Goal: Task Accomplishment & Management: Manage account settings

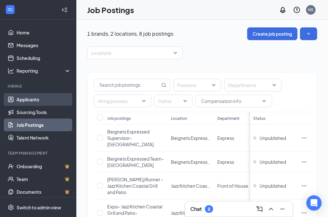
click at [28, 101] on link "Applicants" at bounding box center [44, 99] width 54 height 13
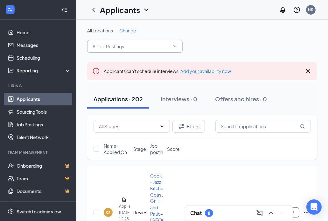
click at [108, 48] on input "text" at bounding box center [131, 46] width 77 height 7
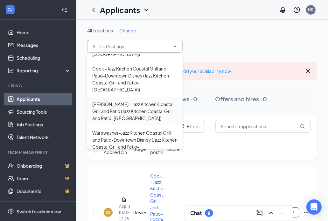
scroll to position [127, 0]
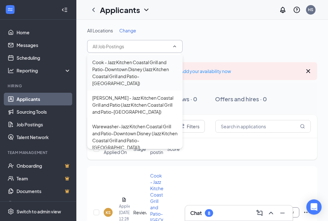
click at [120, 64] on div "Cook - Jazz Kitchen Coastal Grill and Patio-Downtown Disney (Jazz Kitchen Coast…" at bounding box center [134, 73] width 85 height 28
type input "Cook - Jazz Kitchen Coastal Grill and Patio-Downtown Disney (Jazz Kitchen Coast…"
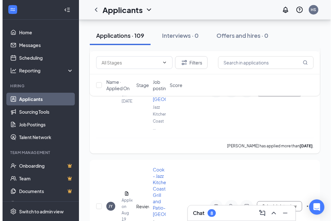
scroll to position [2221, 0]
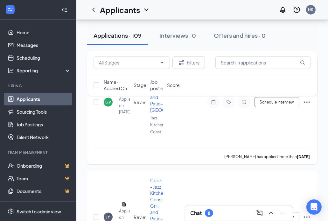
click at [153, 113] on span "Cook - Jazz Kitchen Coastal Grill and Patio-[GEOGRAPHIC_DATA]" at bounding box center [173, 88] width 46 height 50
click at [125, 95] on icon "Document" at bounding box center [124, 92] width 5 height 5
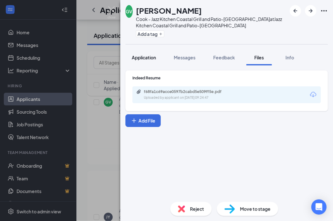
click at [148, 60] on span "Application" at bounding box center [144, 58] width 24 height 6
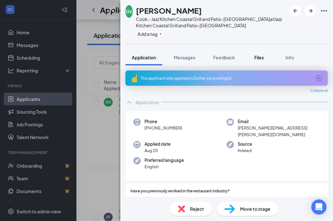
click at [260, 56] on span "Files" at bounding box center [259, 58] width 10 height 6
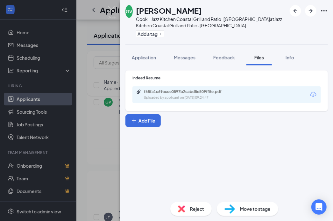
click at [310, 93] on icon "Download" at bounding box center [313, 95] width 8 height 8
click at [297, 11] on icon "ArrowLeftNew" at bounding box center [295, 11] width 4 height 4
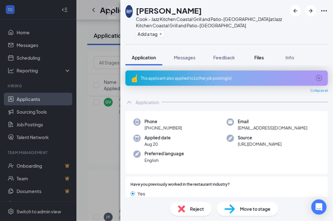
click at [265, 57] on div "Files" at bounding box center [259, 57] width 13 height 6
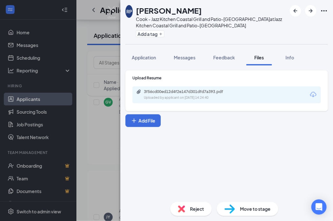
click at [313, 94] on icon "Download" at bounding box center [313, 95] width 8 height 8
click at [293, 11] on icon "ArrowLeftNew" at bounding box center [295, 11] width 8 height 8
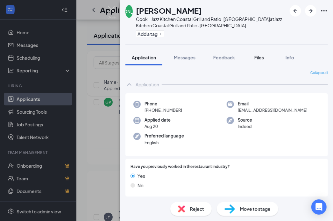
click at [263, 55] on span "Files" at bounding box center [259, 58] width 10 height 6
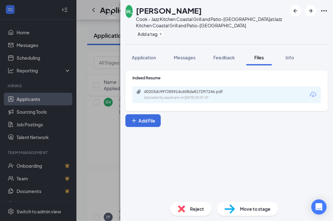
click at [312, 94] on icon "Download" at bounding box center [313, 95] width 8 height 8
click at [294, 11] on icon "ArrowLeftNew" at bounding box center [295, 11] width 8 height 8
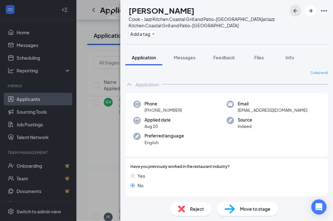
click at [296, 12] on icon "ArrowLeftNew" at bounding box center [295, 11] width 8 height 8
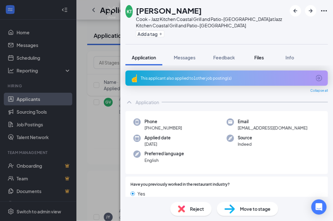
click at [256, 61] on button "Files" at bounding box center [258, 58] width 25 height 16
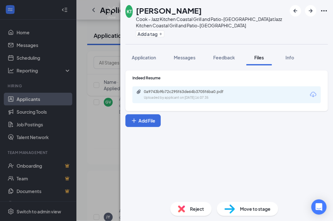
click at [312, 93] on icon "Download" at bounding box center [313, 94] width 6 height 5
click at [296, 11] on icon "ArrowLeftNew" at bounding box center [295, 11] width 8 height 8
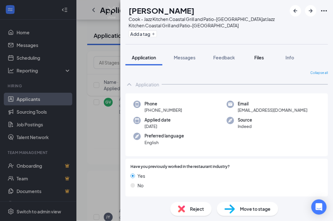
click at [262, 57] on span "Files" at bounding box center [259, 58] width 10 height 6
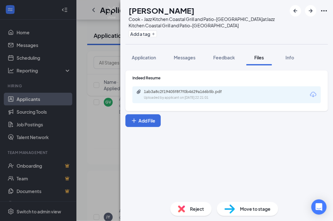
click at [313, 93] on icon "Download" at bounding box center [313, 95] width 8 height 8
click at [297, 8] on icon "ArrowLeftNew" at bounding box center [295, 11] width 8 height 8
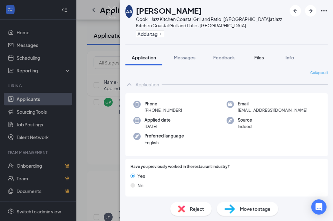
click at [255, 57] on span "Files" at bounding box center [259, 58] width 10 height 6
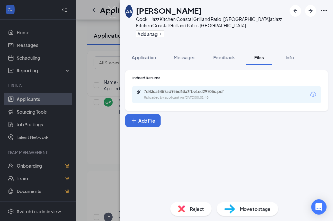
click at [313, 92] on icon "Download" at bounding box center [313, 94] width 6 height 5
click at [293, 11] on icon "ArrowLeftNew" at bounding box center [295, 11] width 8 height 8
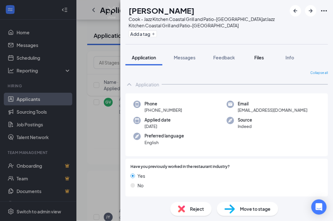
click at [260, 60] on span "Files" at bounding box center [259, 58] width 10 height 6
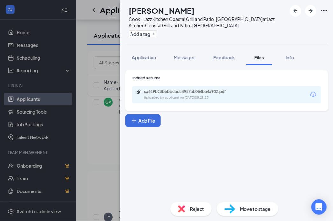
click at [314, 94] on icon "Download" at bounding box center [313, 95] width 8 height 8
click at [295, 12] on icon "ArrowLeftNew" at bounding box center [295, 11] width 4 height 4
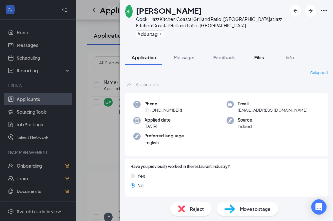
click at [263, 57] on span "Files" at bounding box center [259, 58] width 10 height 6
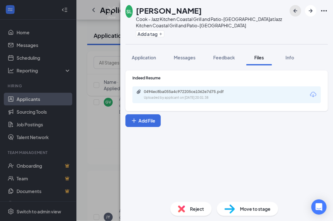
click at [294, 10] on icon "ArrowLeftNew" at bounding box center [295, 11] width 4 height 4
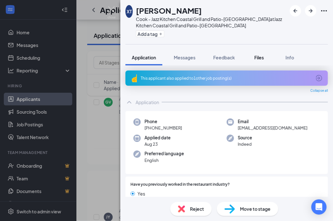
click at [257, 57] on span "Files" at bounding box center [259, 58] width 10 height 6
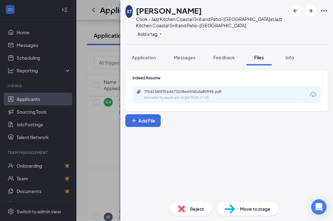
click at [315, 94] on icon "Download" at bounding box center [313, 94] width 6 height 5
click at [295, 10] on icon "ArrowLeftNew" at bounding box center [295, 11] width 8 height 8
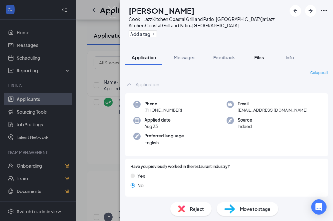
click at [265, 58] on div "Files" at bounding box center [259, 57] width 13 height 6
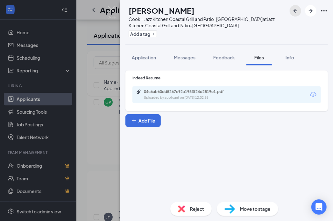
click at [293, 10] on icon "ArrowLeftNew" at bounding box center [295, 11] width 8 height 8
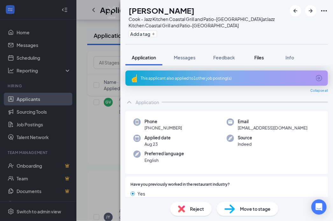
click at [258, 61] on button "Files" at bounding box center [258, 58] width 25 height 16
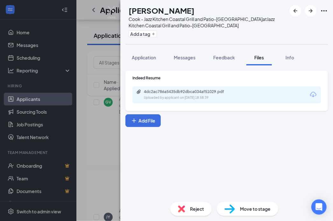
click at [311, 92] on icon "Download" at bounding box center [313, 95] width 8 height 8
click at [297, 11] on icon "ArrowLeftNew" at bounding box center [295, 11] width 8 height 8
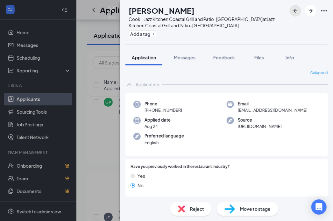
click at [294, 10] on icon "ArrowLeftNew" at bounding box center [295, 11] width 4 height 4
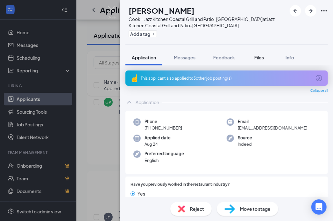
click at [260, 59] on span "Files" at bounding box center [259, 58] width 10 height 6
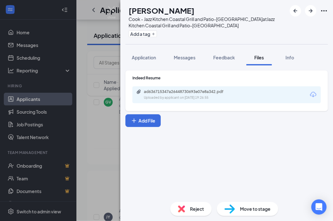
click at [313, 93] on icon "Download" at bounding box center [313, 94] width 6 height 5
click at [297, 11] on icon "ArrowLeftNew" at bounding box center [295, 11] width 8 height 8
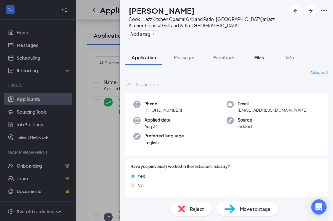
click at [258, 57] on span "Files" at bounding box center [259, 58] width 10 height 6
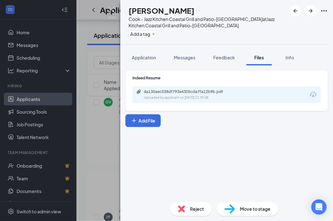
click at [311, 93] on icon "Download" at bounding box center [313, 94] width 6 height 5
click at [295, 11] on icon "ArrowLeftNew" at bounding box center [295, 11] width 8 height 8
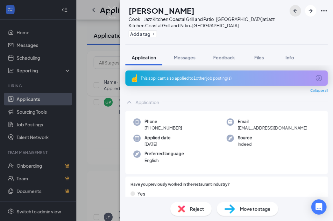
click at [294, 13] on icon "ArrowLeftNew" at bounding box center [295, 11] width 8 height 8
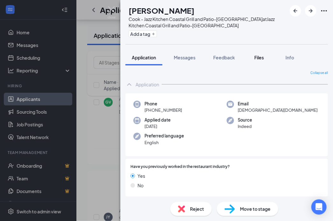
click at [261, 58] on span "Files" at bounding box center [259, 58] width 10 height 6
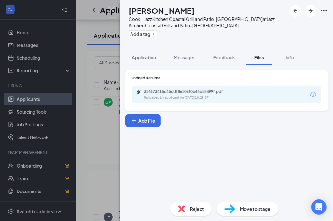
click at [314, 96] on icon "Download" at bounding box center [313, 94] width 6 height 5
click at [294, 10] on icon "ArrowLeftNew" at bounding box center [295, 11] width 8 height 8
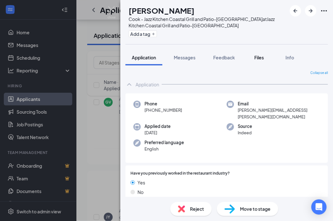
click at [258, 56] on span "Files" at bounding box center [259, 58] width 10 height 6
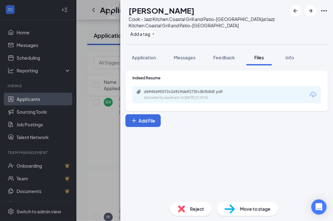
click at [310, 96] on icon "Download" at bounding box center [313, 95] width 8 height 8
click at [296, 11] on icon "ArrowLeftNew" at bounding box center [295, 11] width 8 height 8
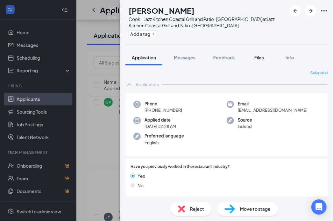
click at [263, 59] on span "Files" at bounding box center [259, 58] width 10 height 6
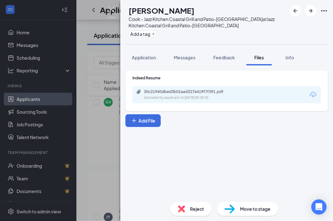
click at [312, 94] on icon "Download" at bounding box center [313, 95] width 8 height 8
click at [293, 11] on icon "ArrowLeftNew" at bounding box center [295, 11] width 8 height 8
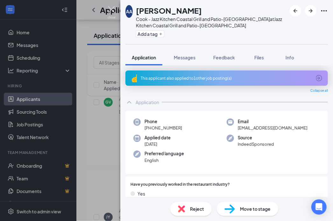
click at [110, 10] on img at bounding box center [112, 12] width 8 height 12
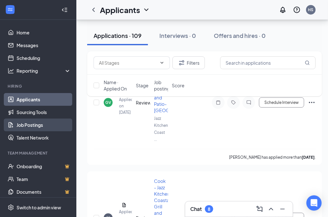
click at [24, 128] on link "Job Postings" at bounding box center [44, 124] width 54 height 13
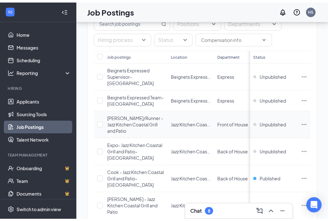
scroll to position [64, 0]
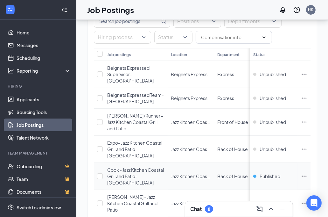
click at [124, 174] on span "Cook - Jazz Kitchen Coastal Grill and Patio-[GEOGRAPHIC_DATA]" at bounding box center [135, 176] width 57 height 18
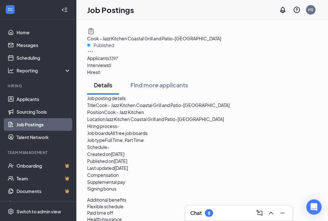
click at [93, 51] on icon "Ellipses" at bounding box center [90, 51] width 5 height 1
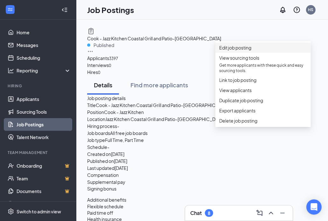
click at [248, 51] on span "Edit job posting" at bounding box center [235, 48] width 32 height 6
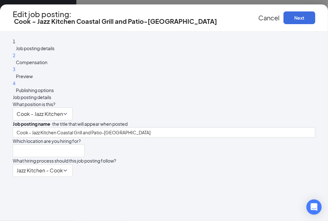
type input "Jazz Kitchen Coastal Grill and Patio-[GEOGRAPHIC_DATA]"
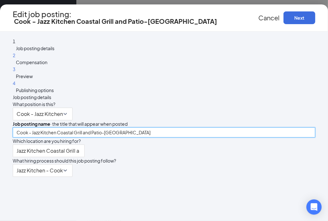
scroll to position [0, 30]
drag, startPoint x: 193, startPoint y: 117, endPoint x: 263, endPoint y: 122, distance: 70.1
click at [262, 128] on div "Cook - Jazz Kitchen Coastal Grill and Patio-[GEOGRAPHIC_DATA]" at bounding box center [164, 133] width 303 height 10
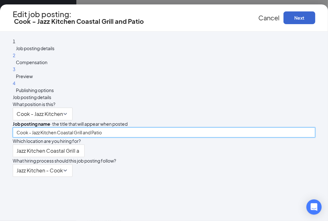
type input "Cook - Jazz Kitchen Coastal Grill and Patio"
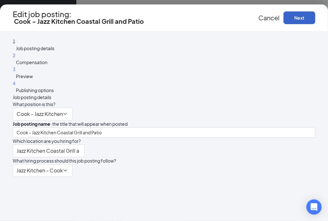
click at [305, 22] on button "Next" at bounding box center [299, 17] width 32 height 13
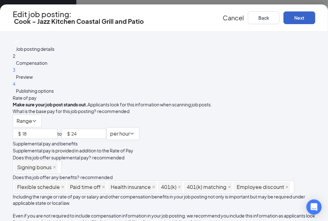
click at [305, 22] on button "Next" at bounding box center [299, 17] width 32 height 13
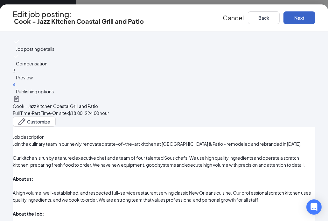
click at [305, 22] on button "Next" at bounding box center [299, 17] width 32 height 13
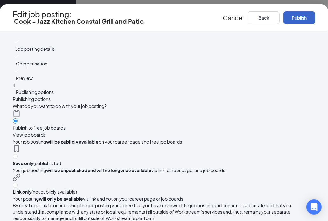
click at [305, 22] on button "Publish" at bounding box center [299, 17] width 32 height 13
